Goal: Task Accomplishment & Management: Manage account settings

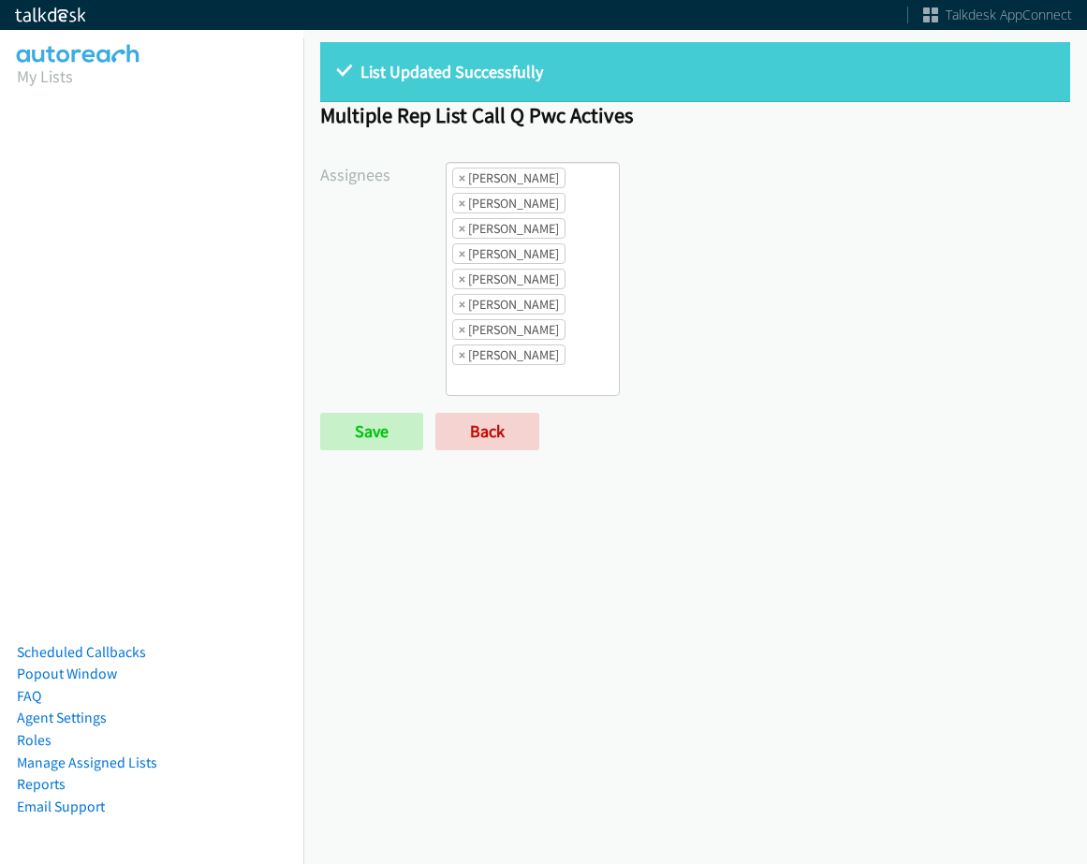
click at [478, 434] on link "Back" at bounding box center [487, 431] width 104 height 37
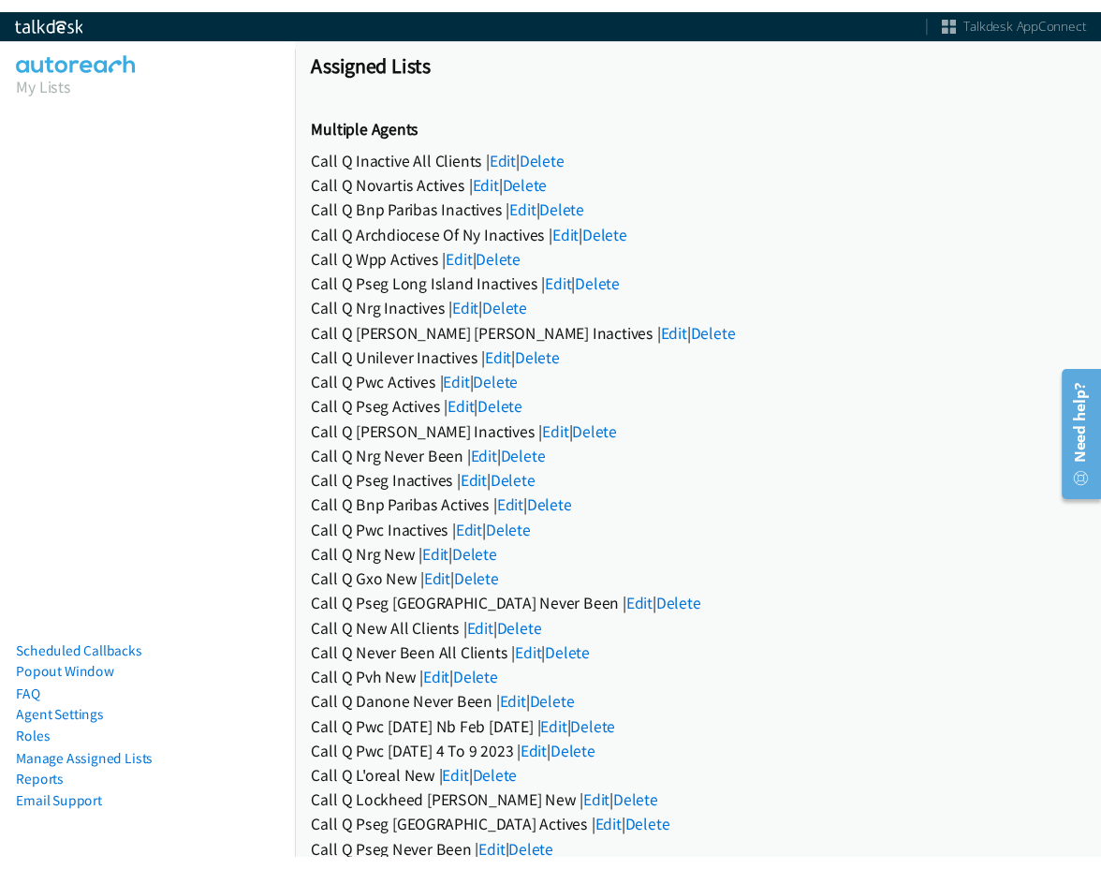
scroll to position [726, 0]
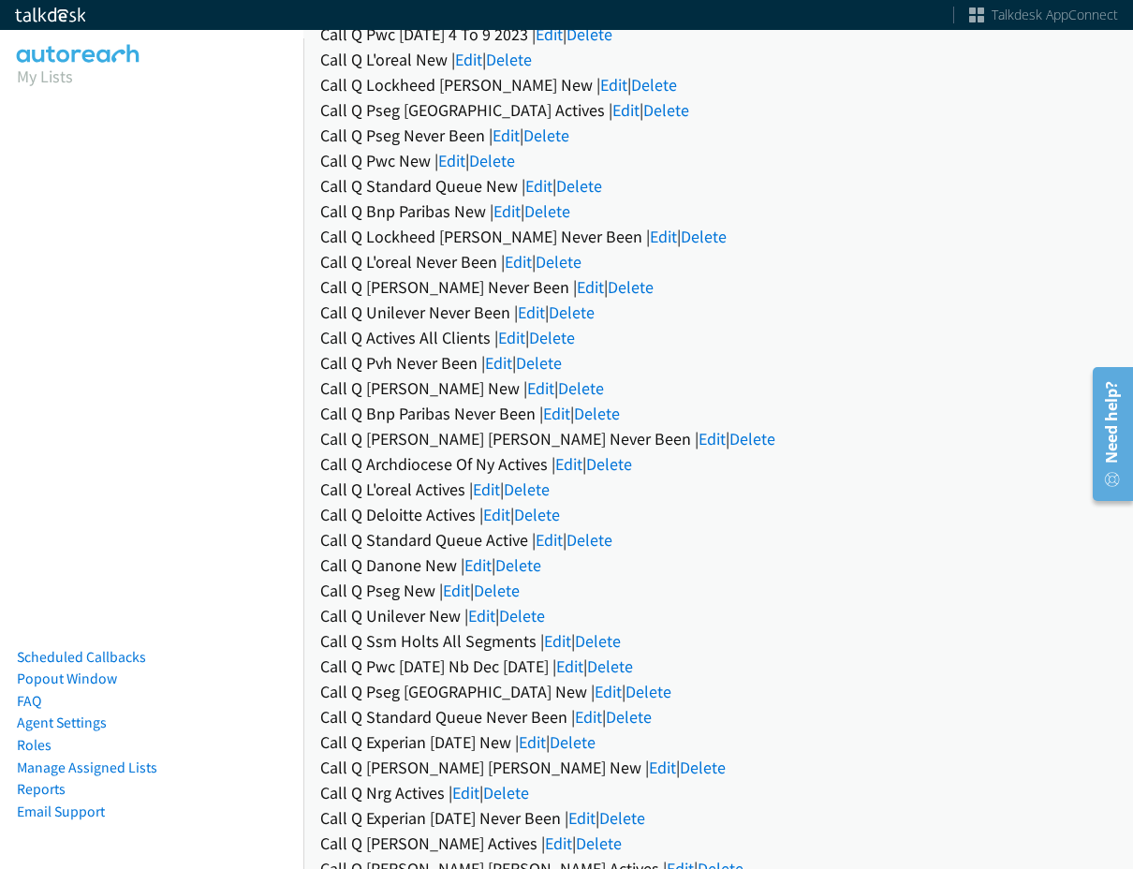
drag, startPoint x: 1045, startPoint y: 819, endPoint x: 1087, endPoint y: 832, distance: 44.1
click at [1045, 818] on div "Call Q Experian Mar 2025 Never Been | Edit | Delete" at bounding box center [718, 817] width 796 height 25
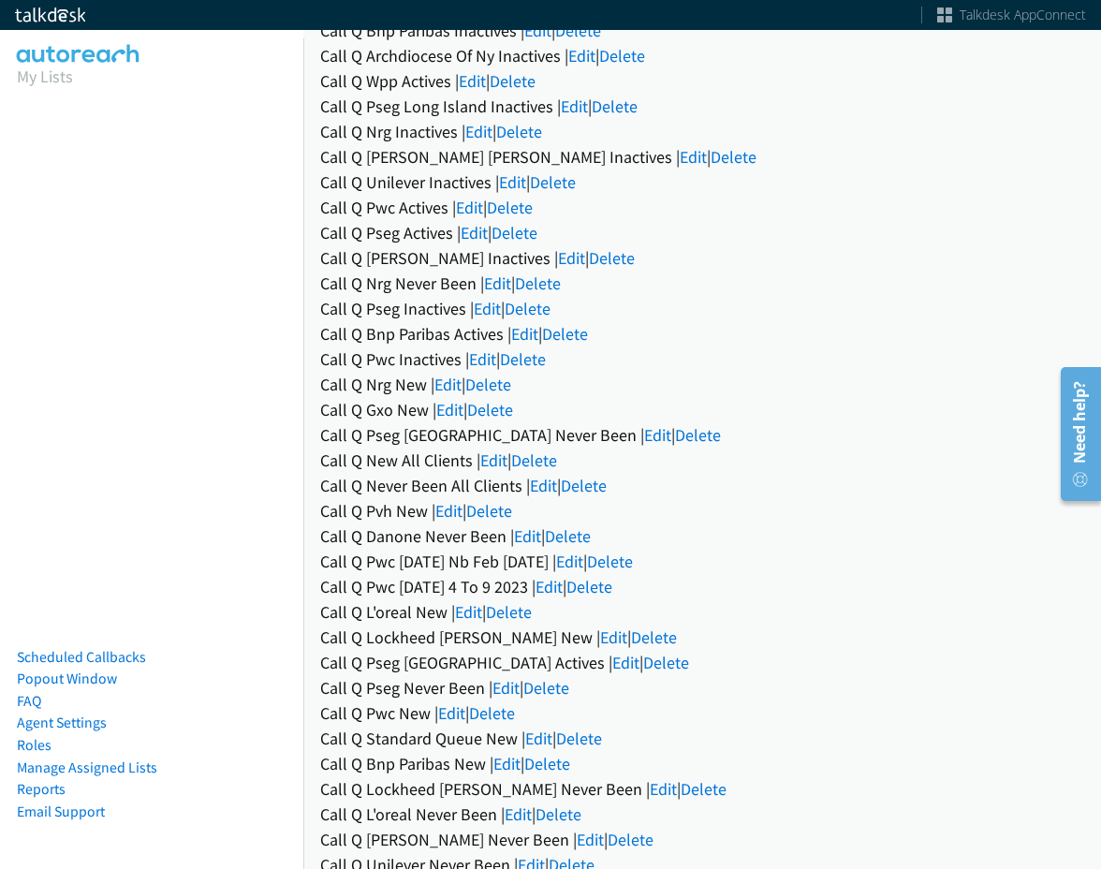
scroll to position [0, 0]
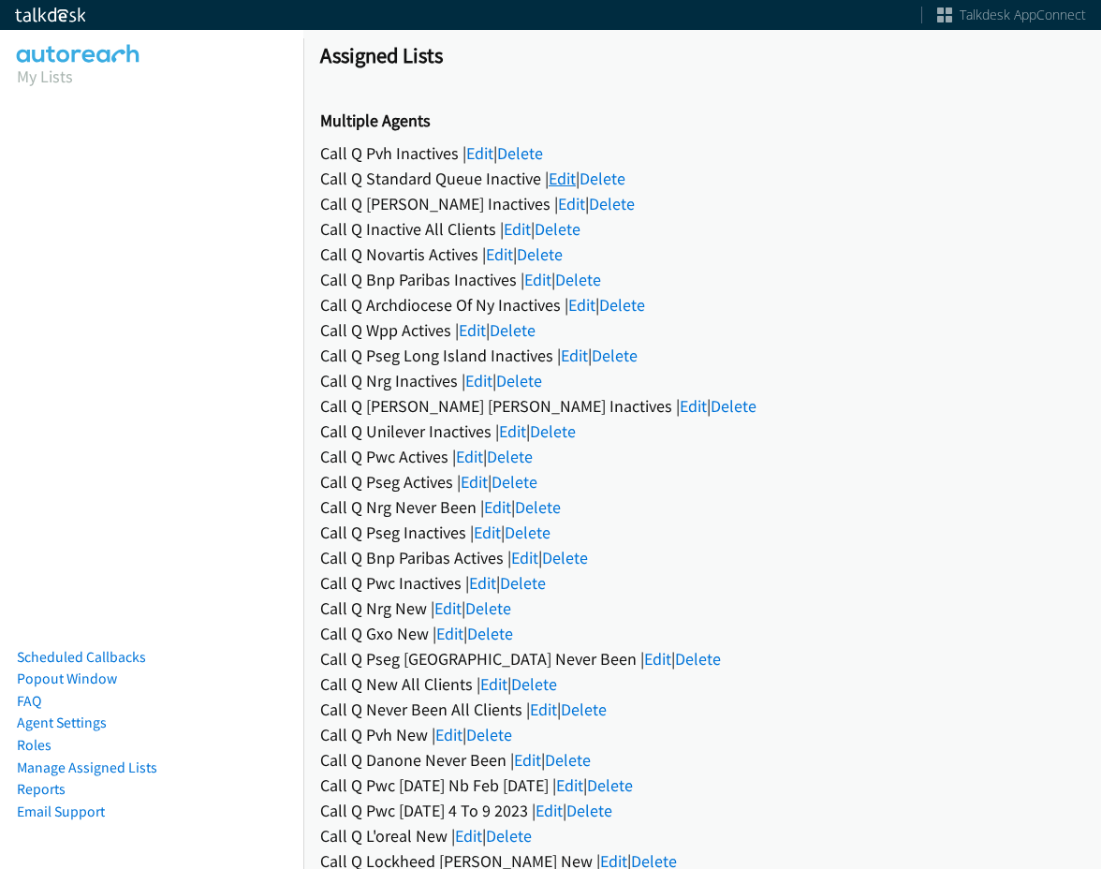
click at [555, 185] on link "Edit" at bounding box center [562, 179] width 27 height 22
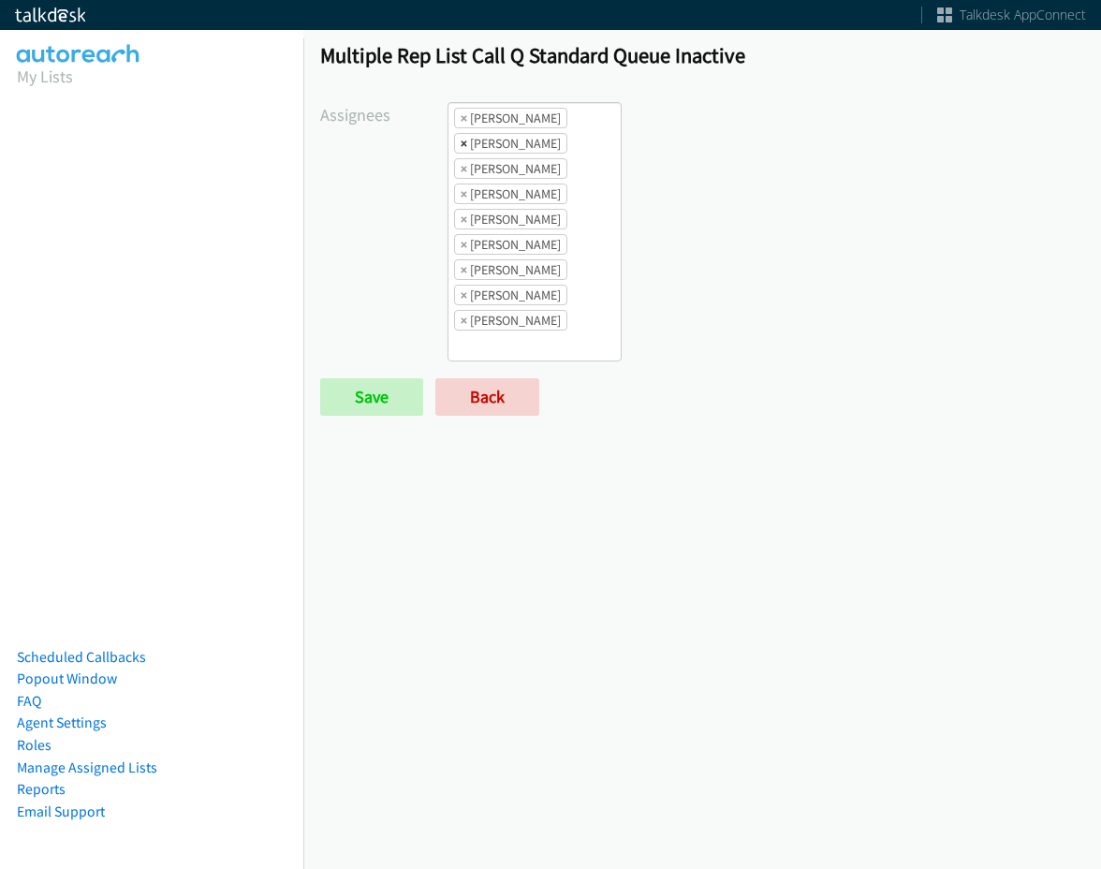
click at [462, 142] on span "×" at bounding box center [464, 143] width 7 height 19
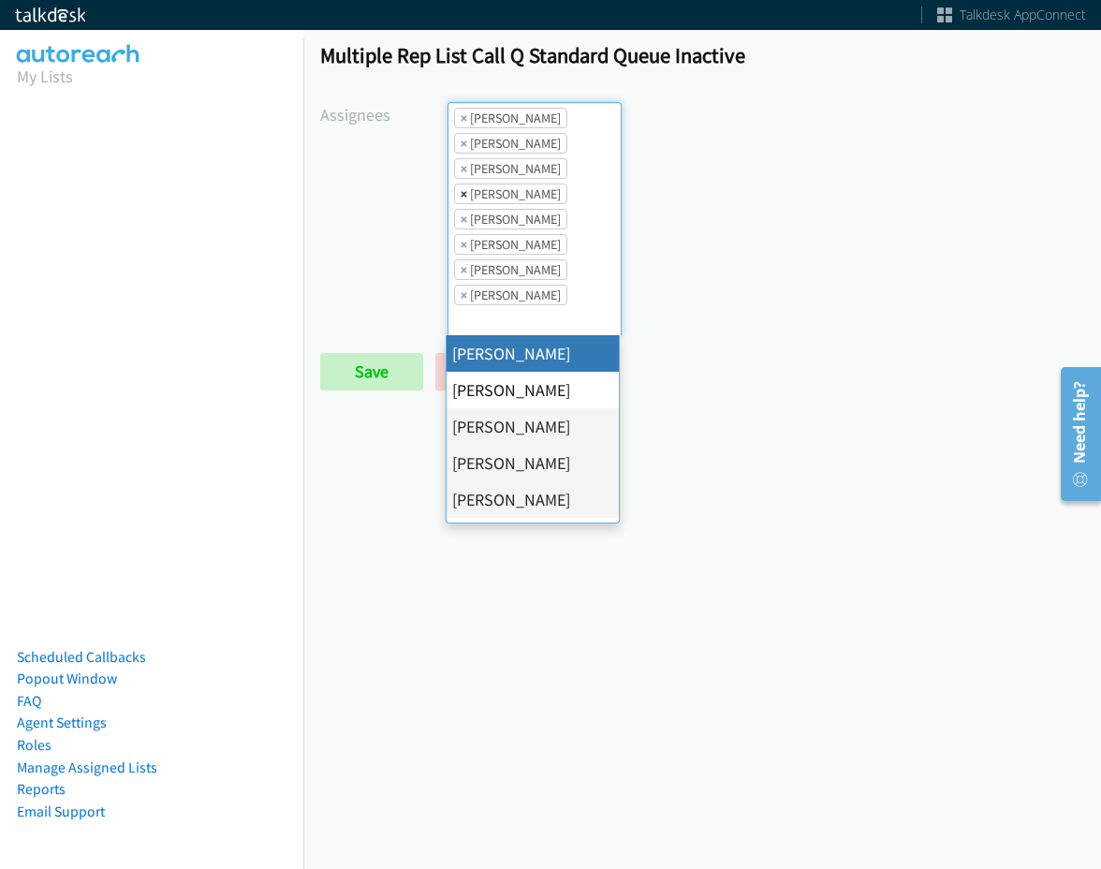
click at [461, 195] on span "×" at bounding box center [464, 193] width 7 height 19
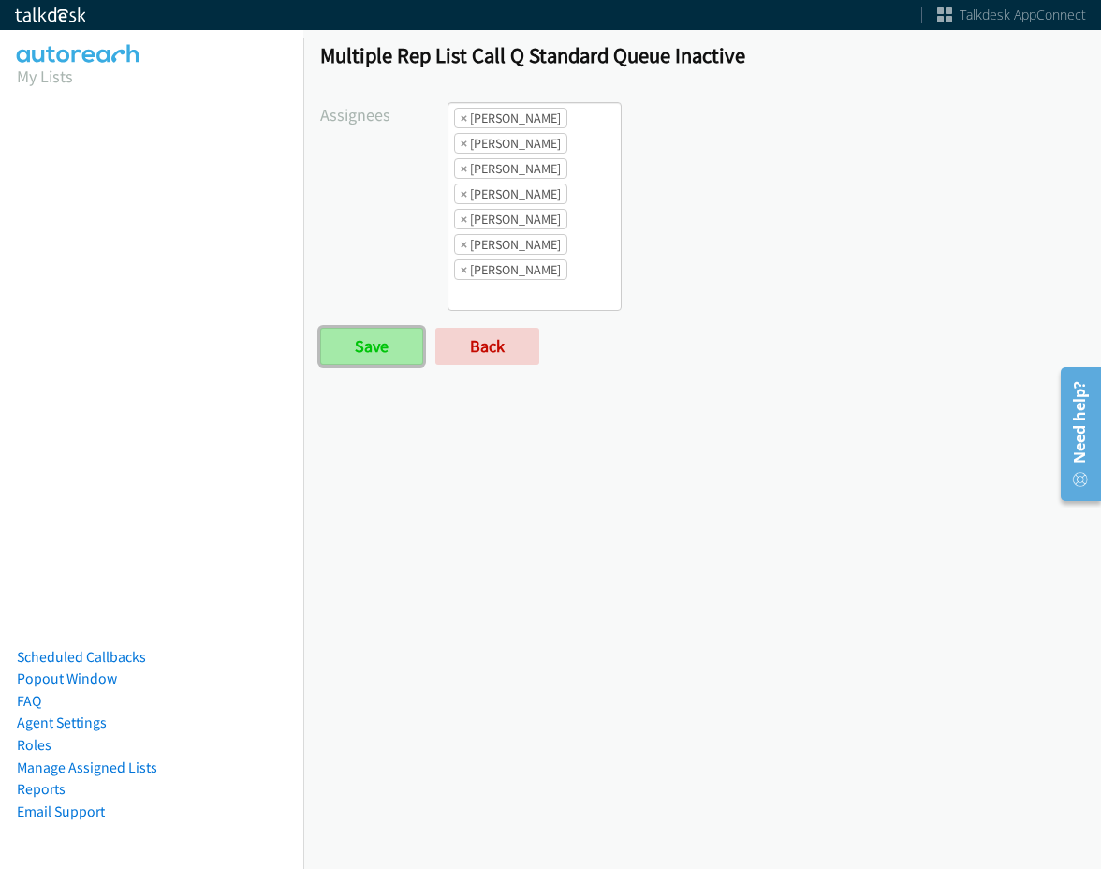
click at [378, 360] on input "Save" at bounding box center [371, 346] width 103 height 37
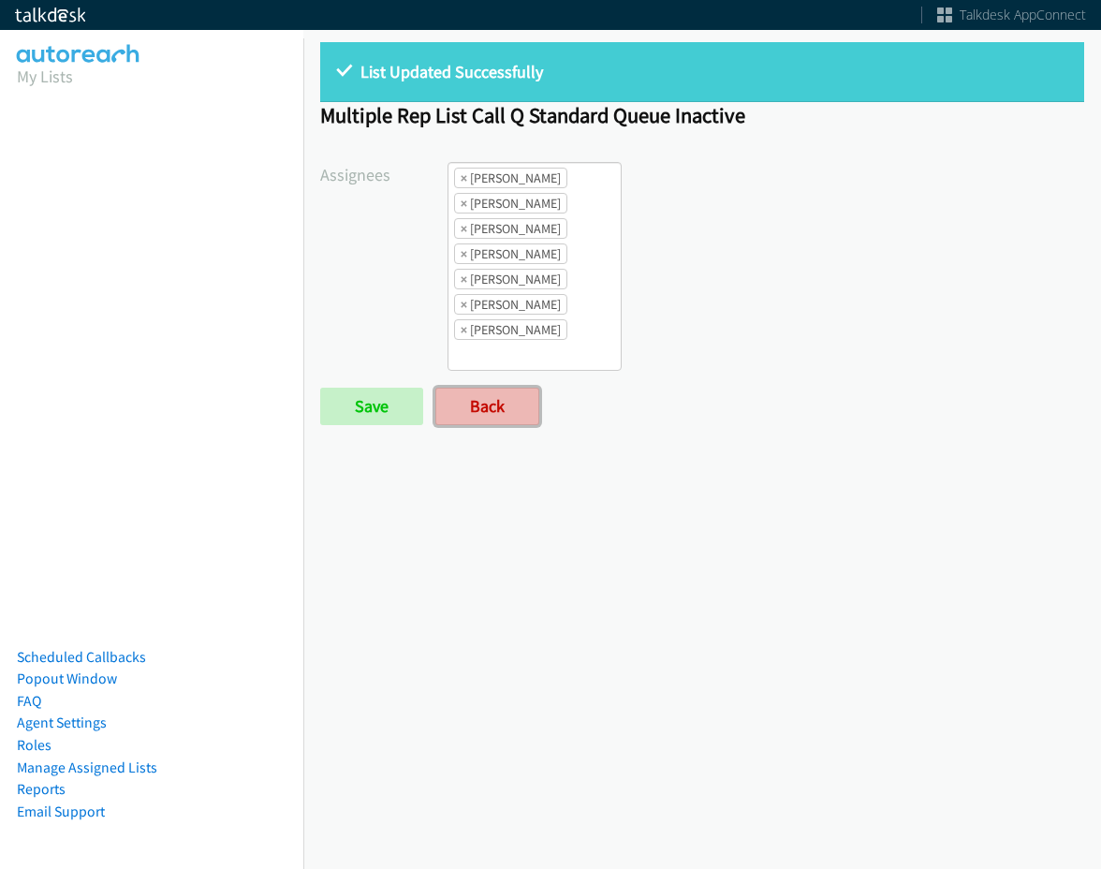
click at [456, 397] on link "Back" at bounding box center [487, 406] width 104 height 37
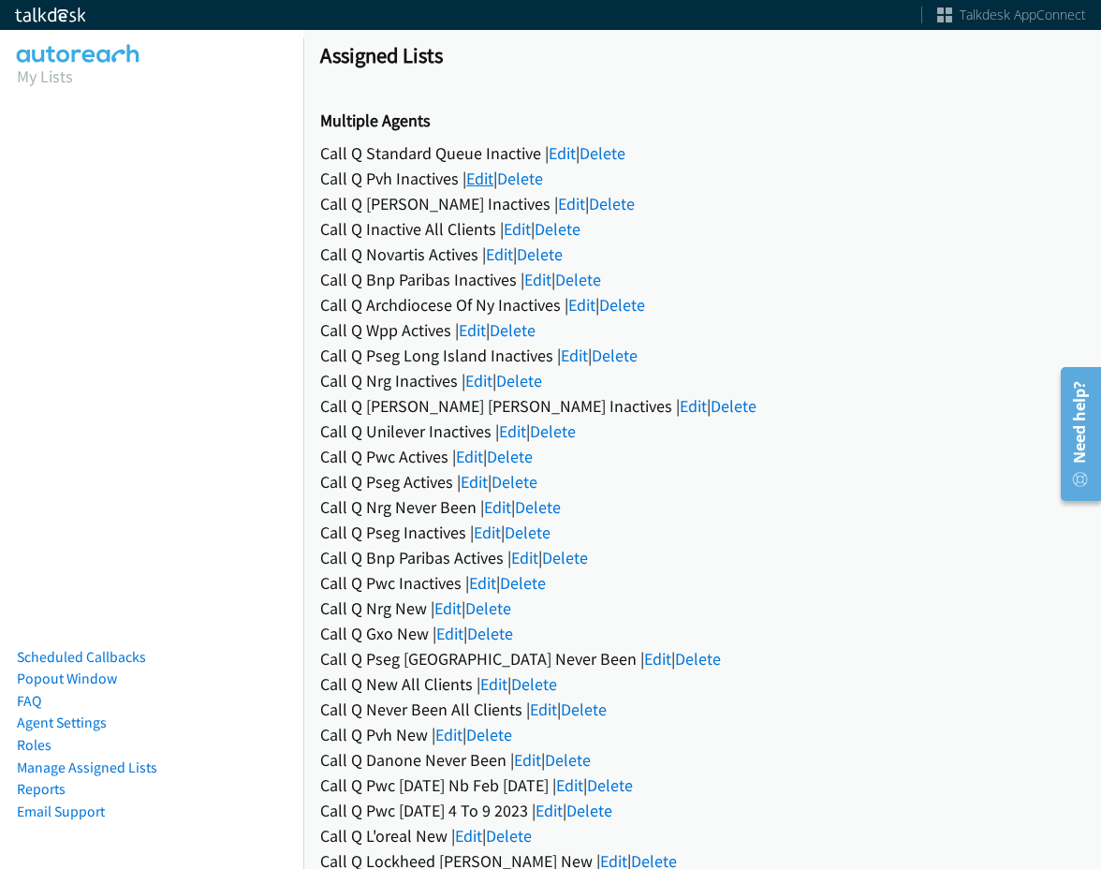
click at [484, 183] on link "Edit" at bounding box center [479, 179] width 27 height 22
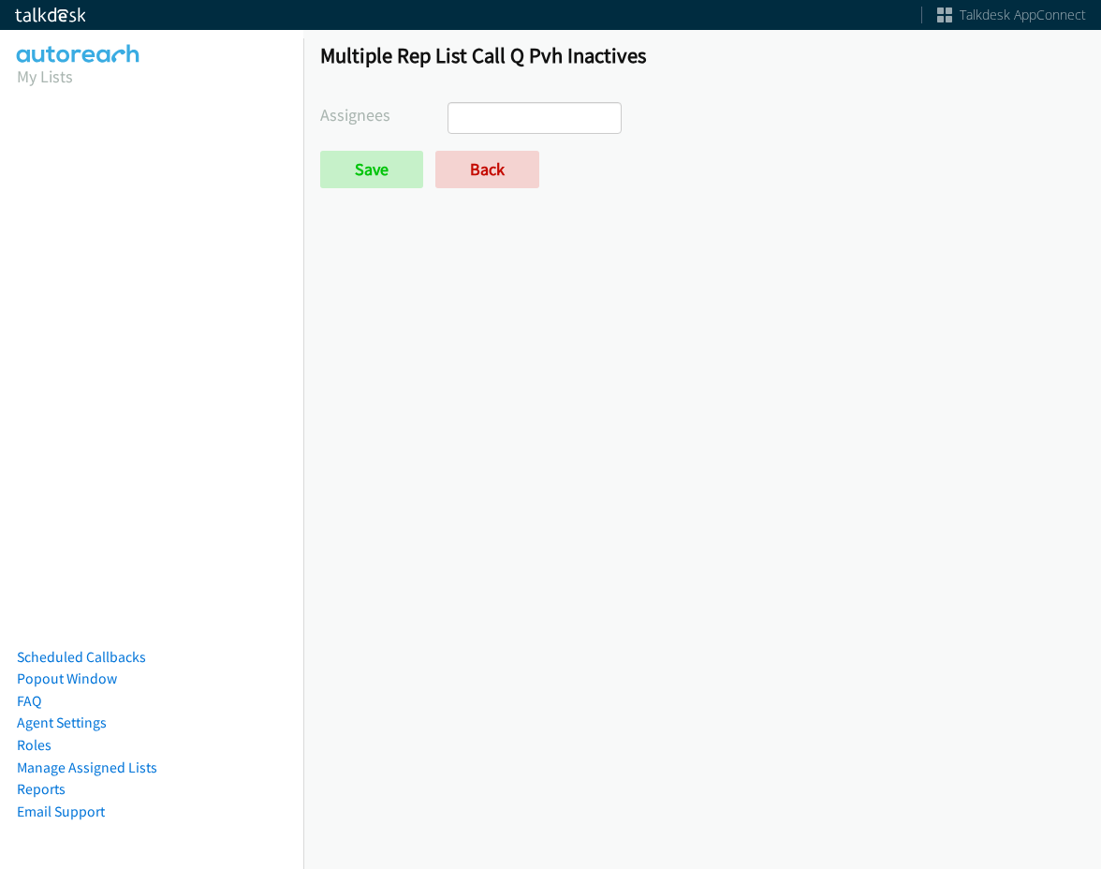
select select
